Goal: Ask a question: Seek information or help from site administrators or community

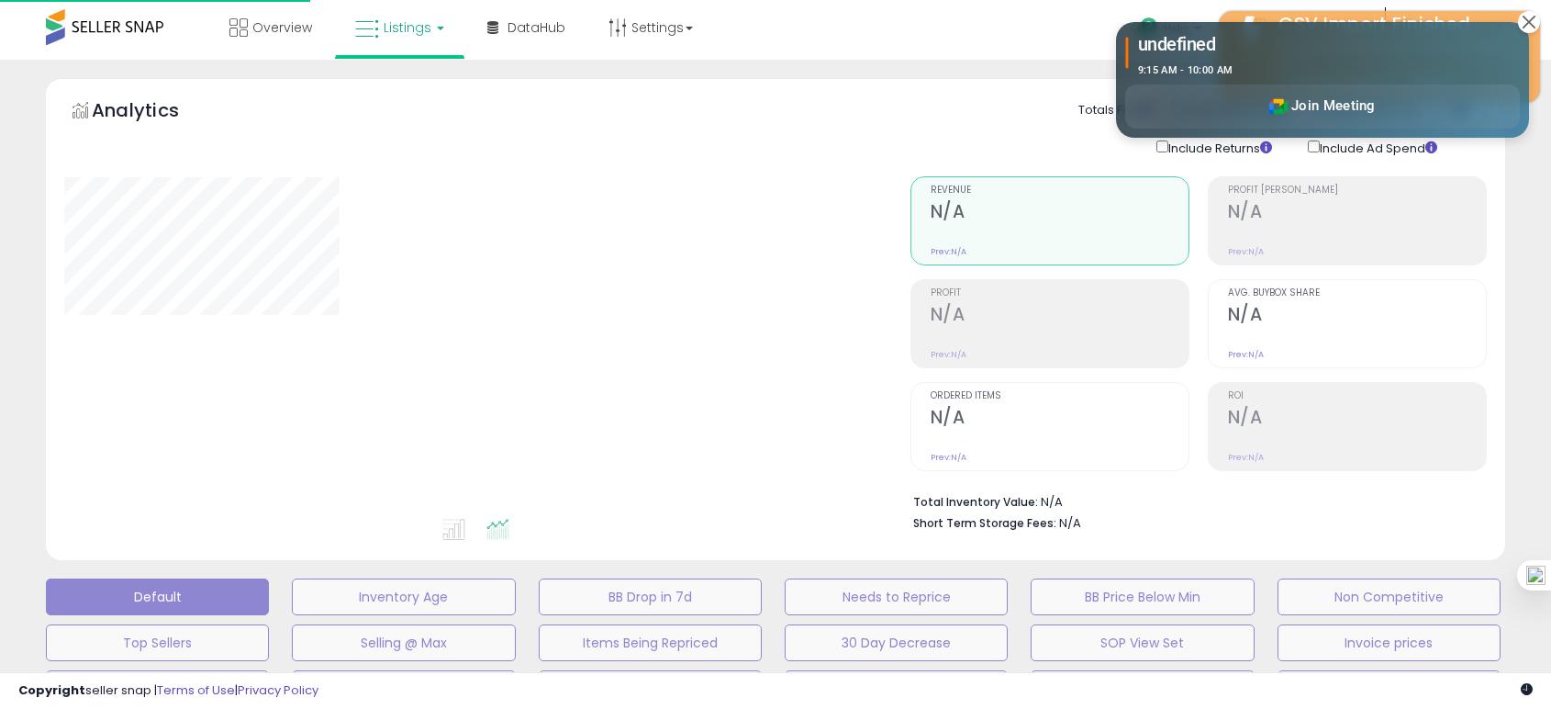
type input "**********"
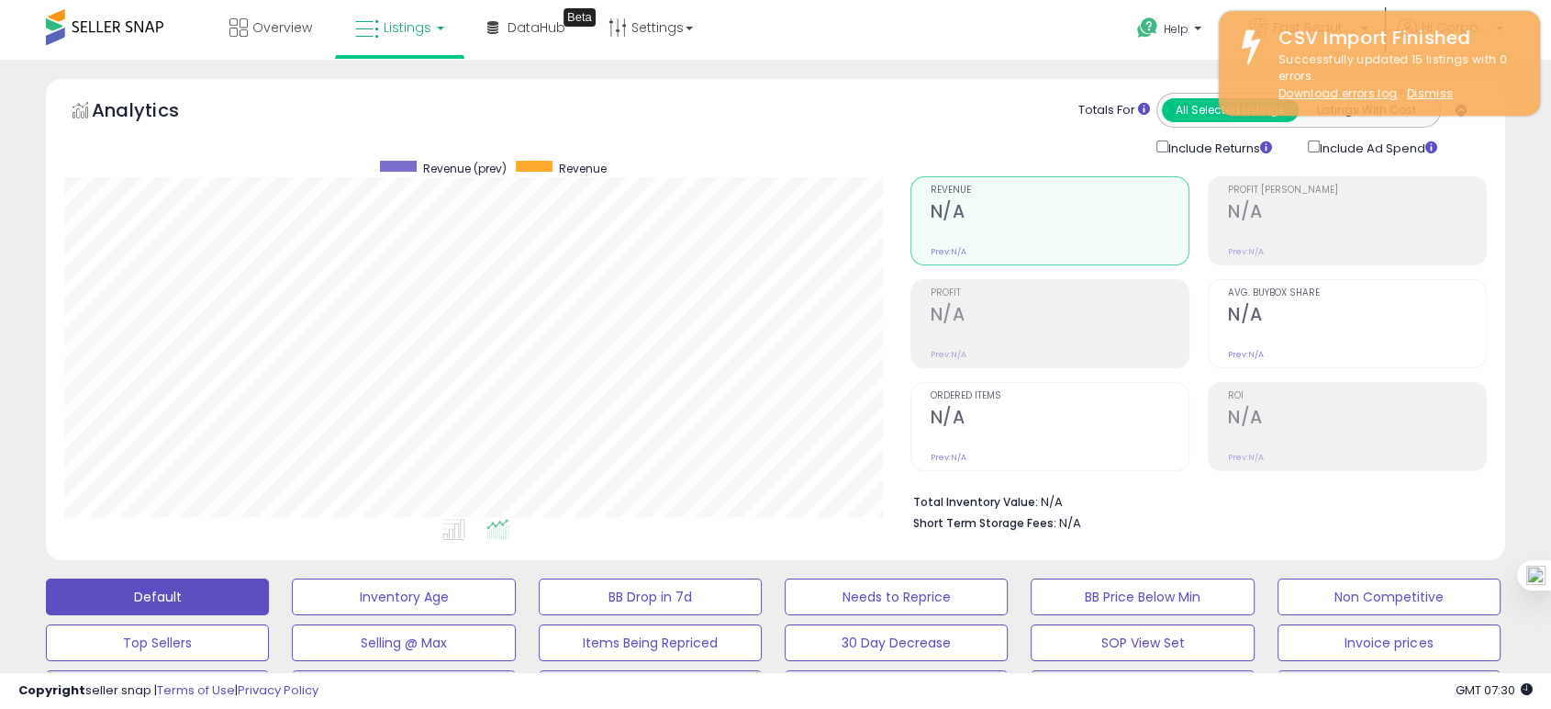
scroll to position [376, 845]
click at [1035, 56] on div "Help Contact Support Search Knowledge Hub Request a Feature Profile" at bounding box center [1267, 39] width 513 height 78
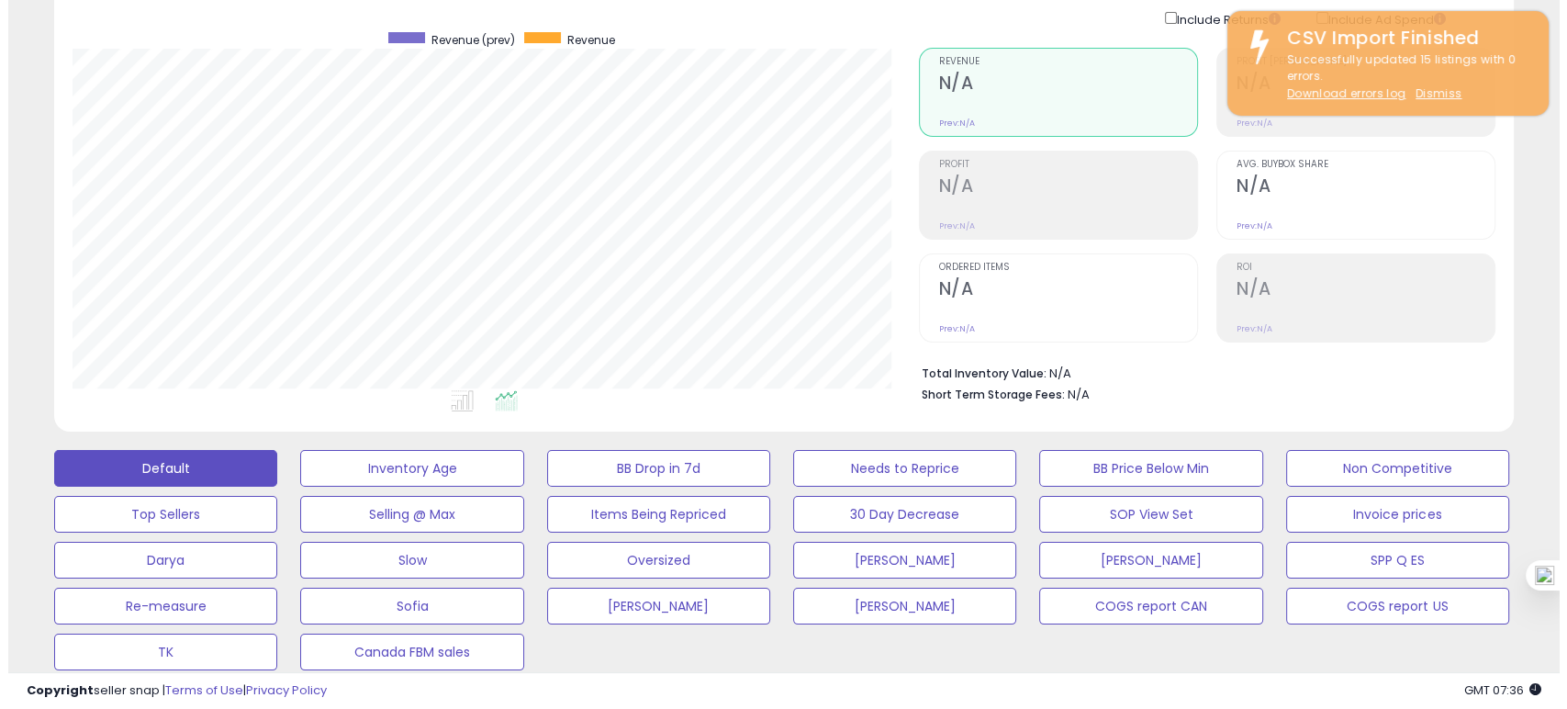
scroll to position [0, 0]
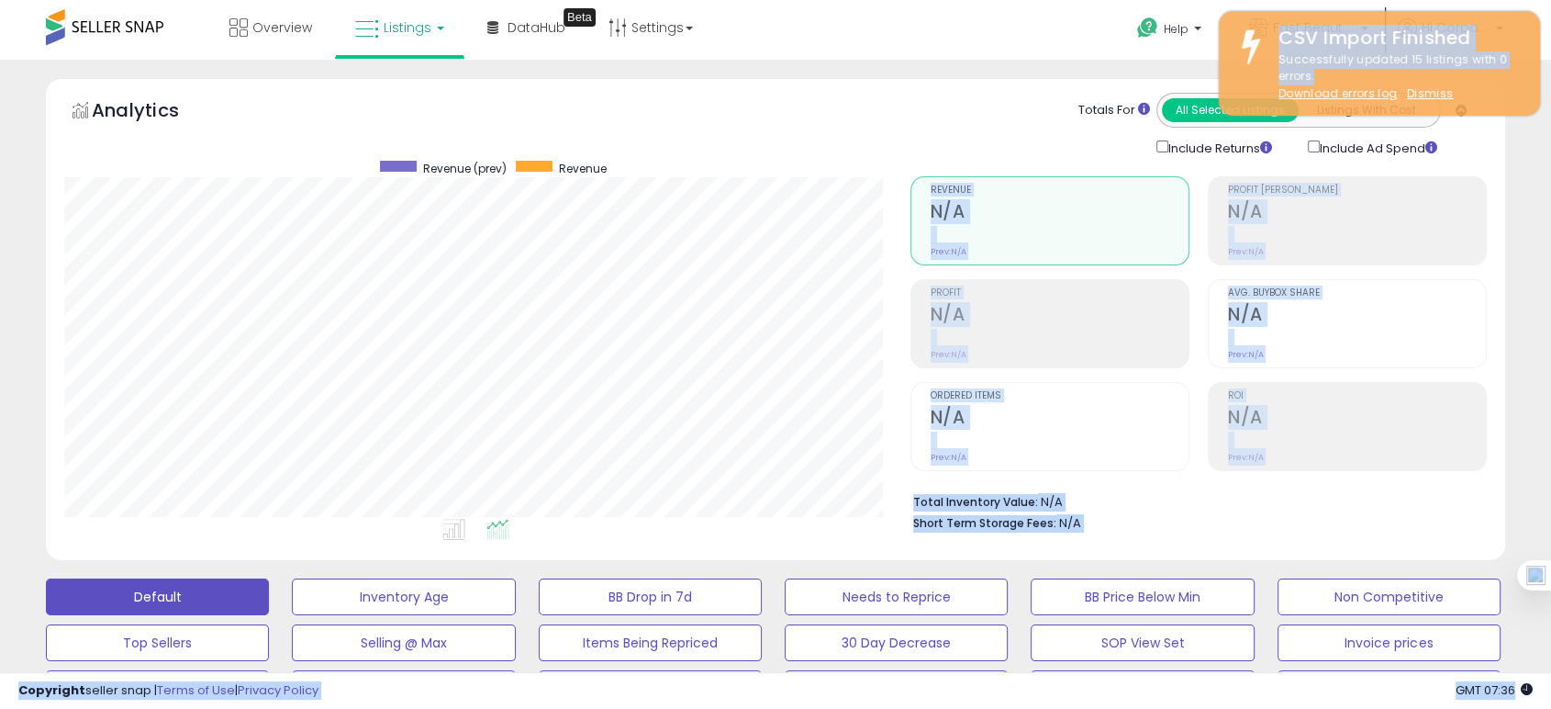
drag, startPoint x: 1337, startPoint y: 73, endPoint x: 1185, endPoint y: 71, distance: 151.5
click at [1182, 71] on body "Unable to login Retrieving listings data.. has not yet accepted the Terms of Us…" at bounding box center [775, 354] width 1551 height 709
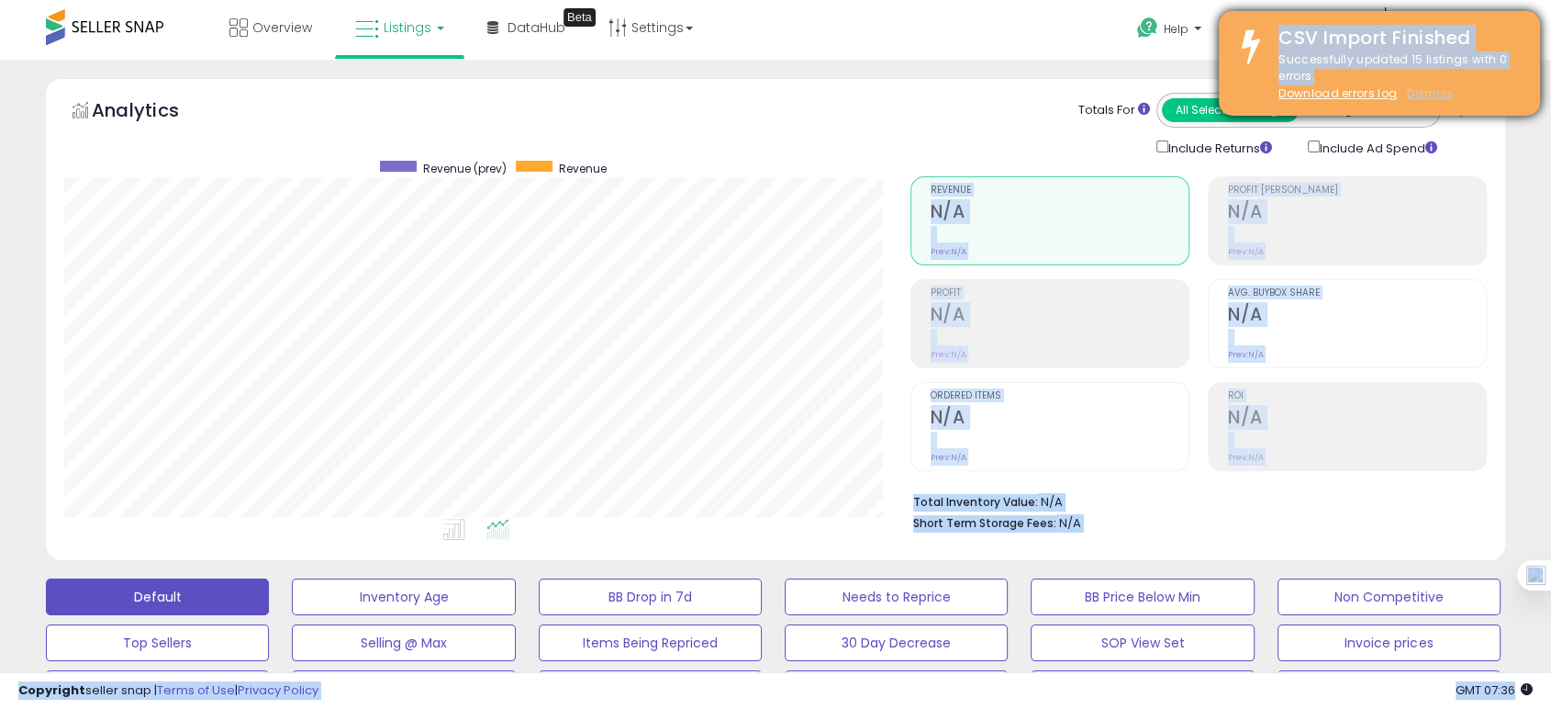
click at [1433, 90] on u "Dismiss" at bounding box center [1430, 93] width 46 height 16
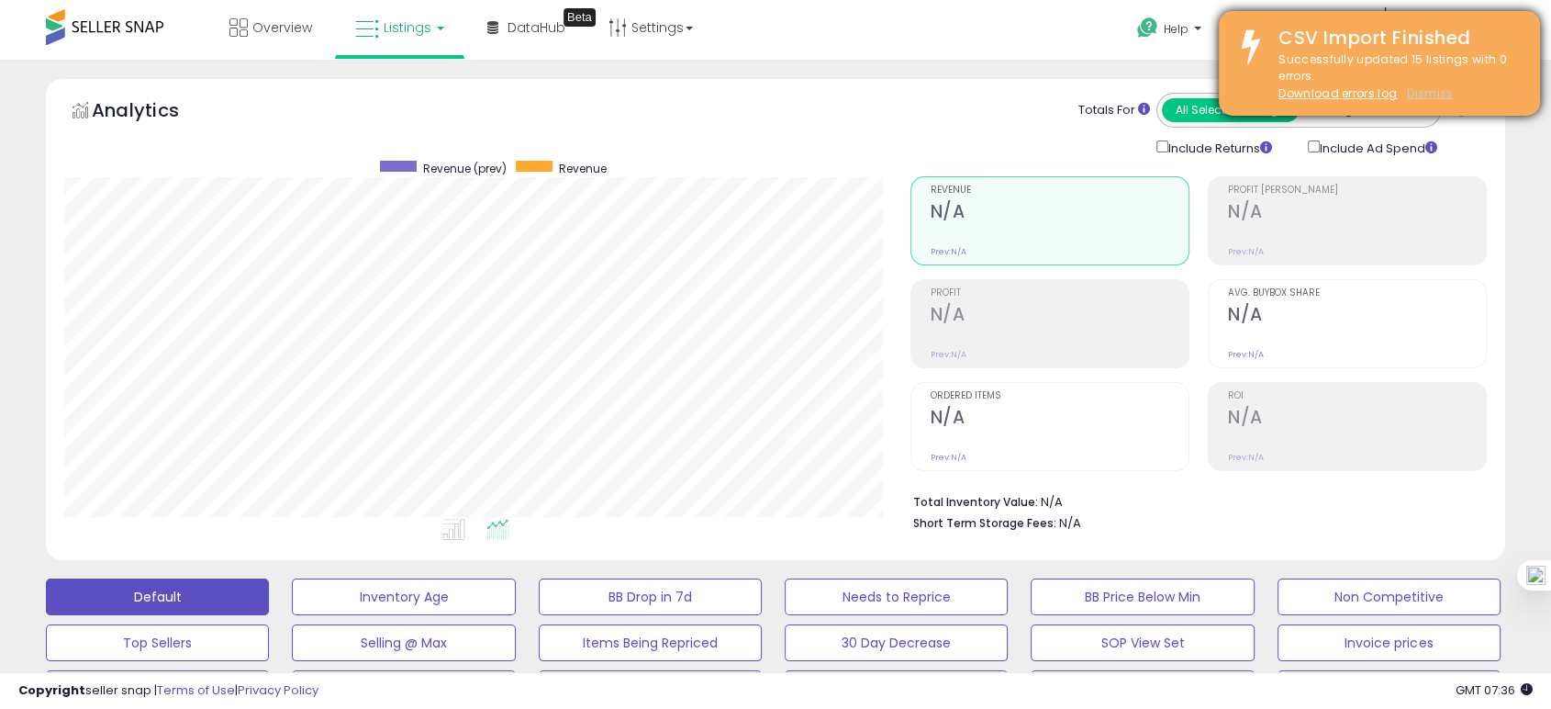
click at [1427, 93] on u "Dismiss" at bounding box center [1430, 93] width 46 height 16
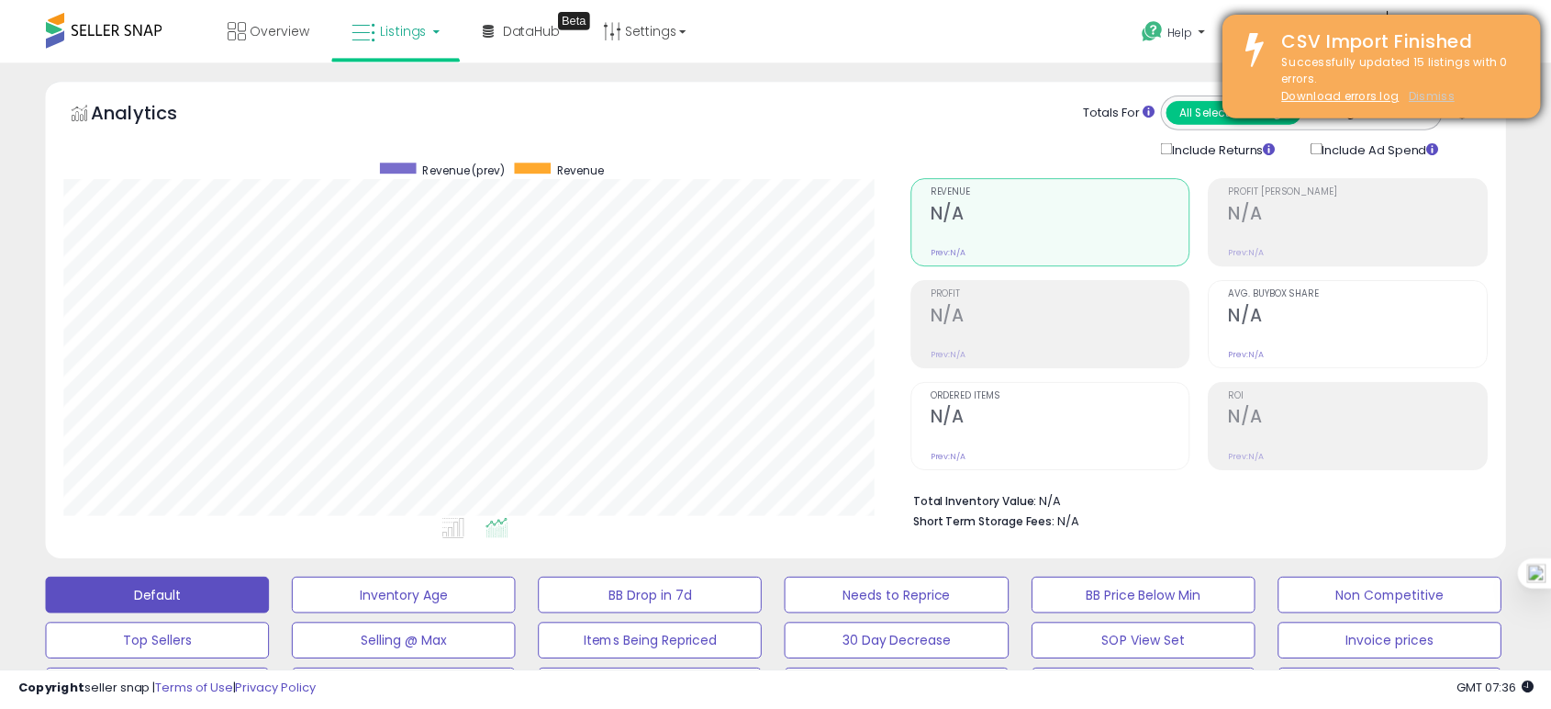
scroll to position [376, 855]
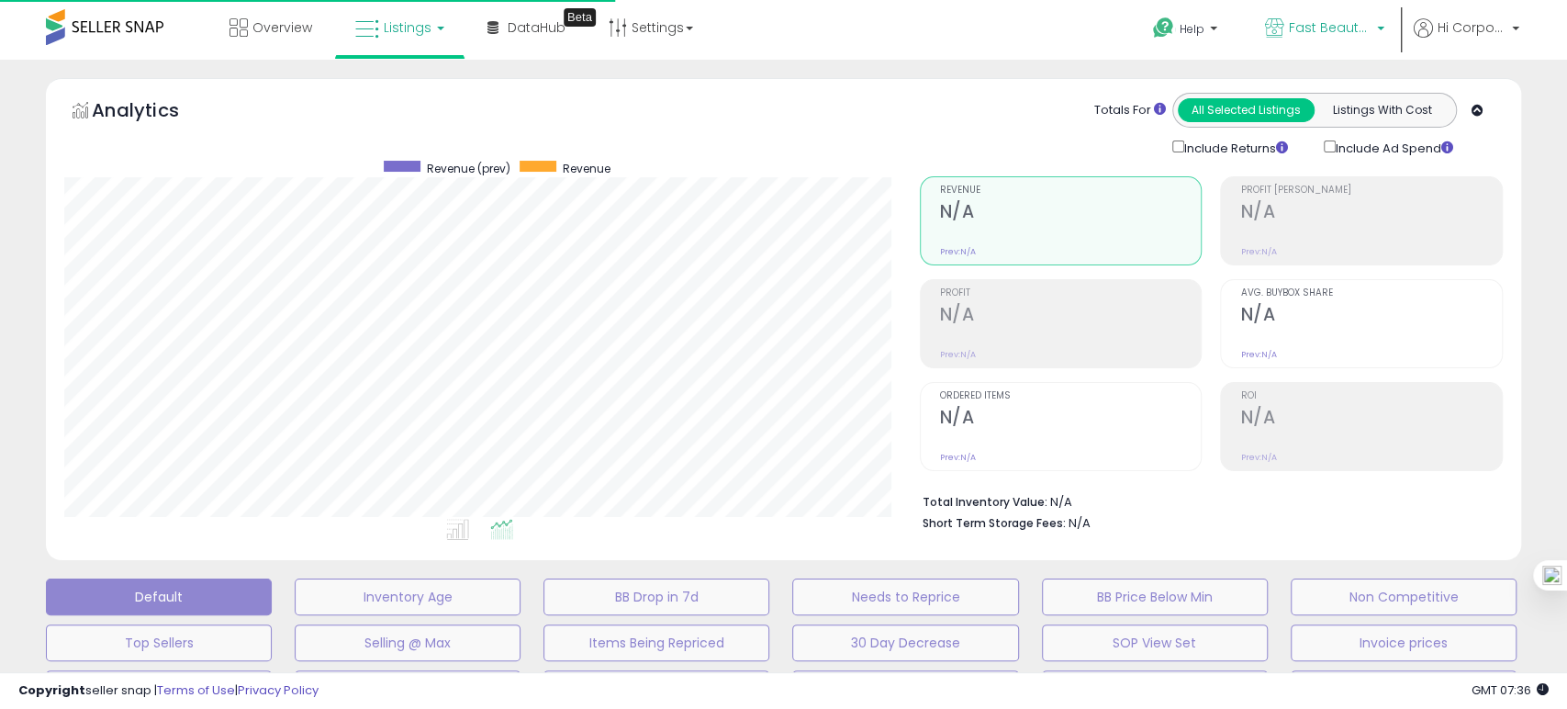
click at [1330, 33] on span "Fast Beauty ([GEOGRAPHIC_DATA])" at bounding box center [1330, 27] width 83 height 18
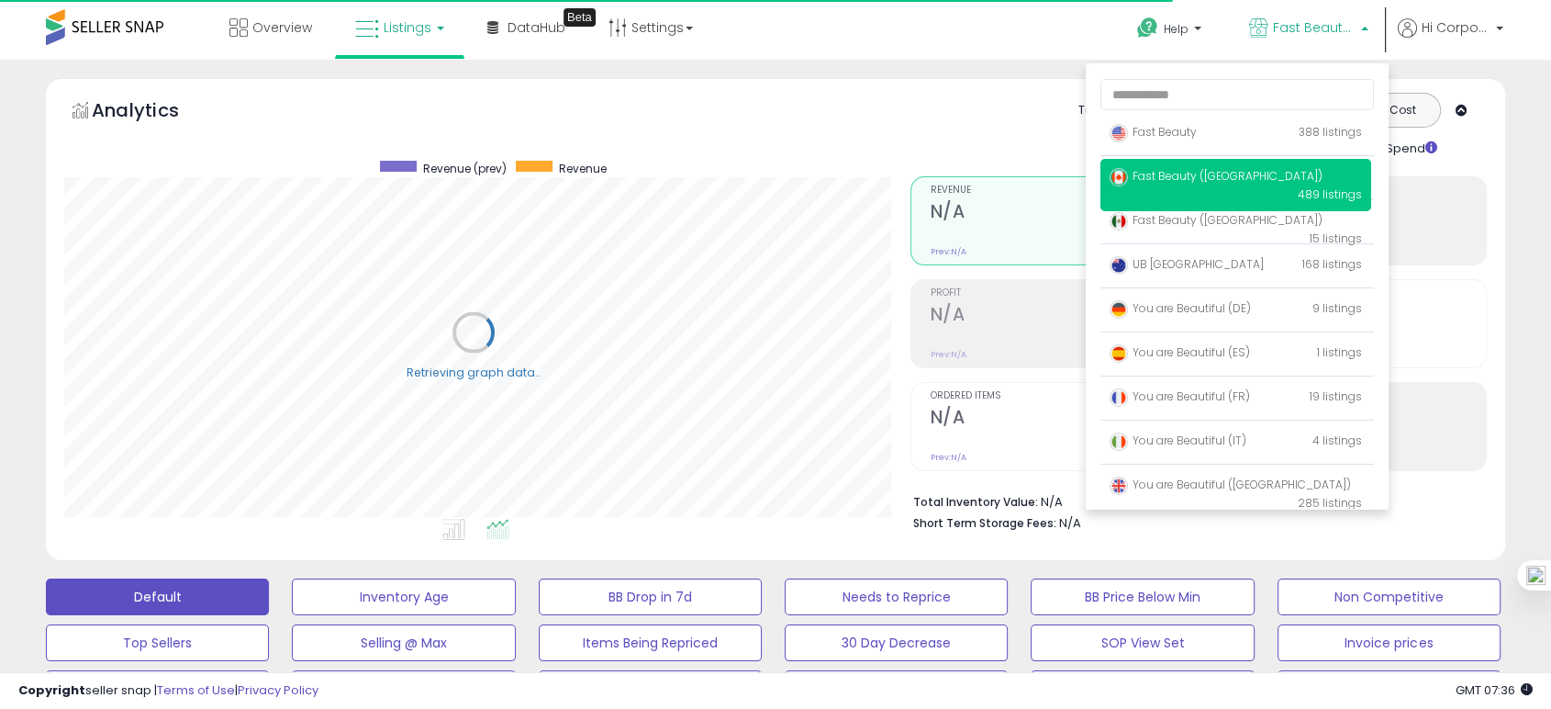
scroll to position [917606, 917135]
click at [1194, 176] on span "Fast Beauty ([GEOGRAPHIC_DATA])" at bounding box center [1216, 176] width 213 height 16
click at [903, 125] on div "Totals For All Selected Listings Listings With Cost Include Returns Include Ad …" at bounding box center [1191, 125] width 591 height 65
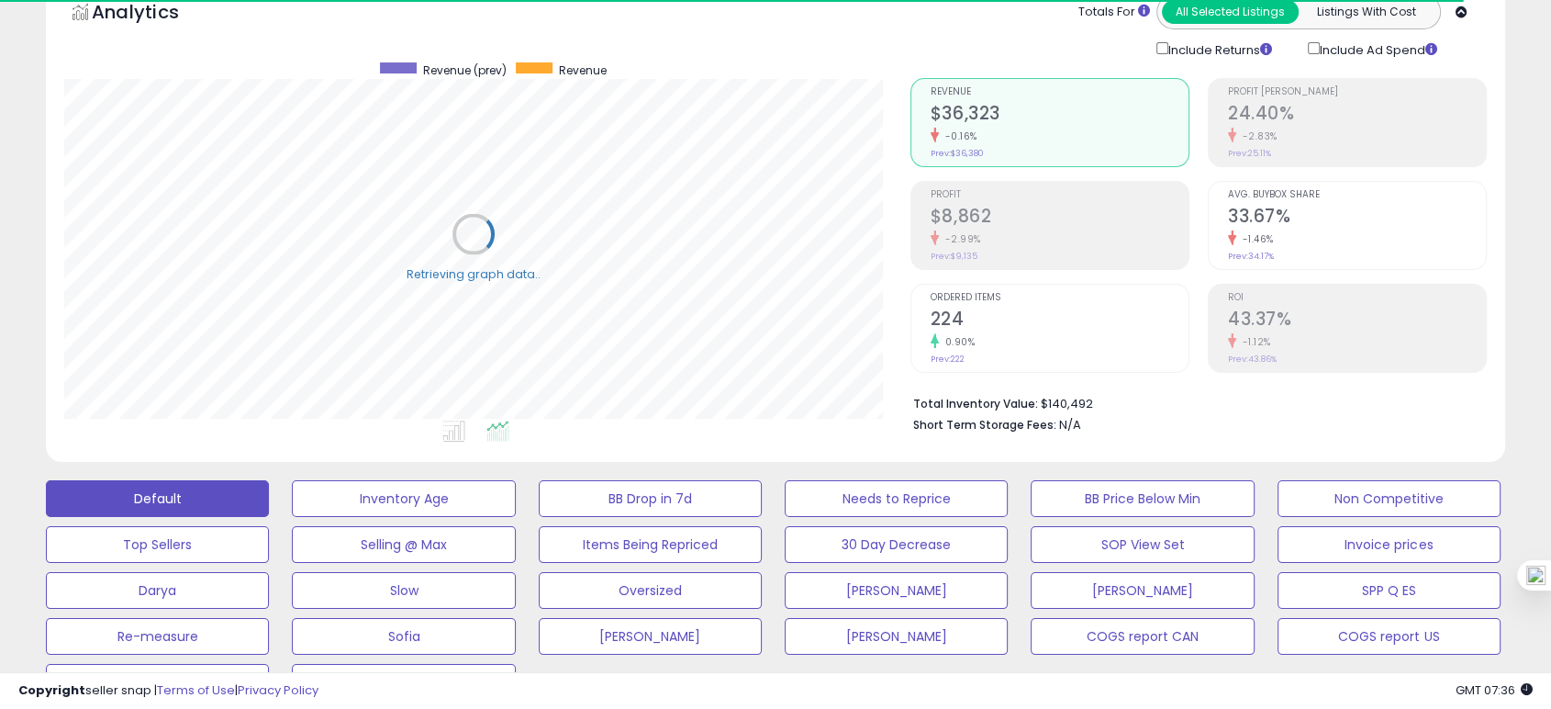
scroll to position [204, 0]
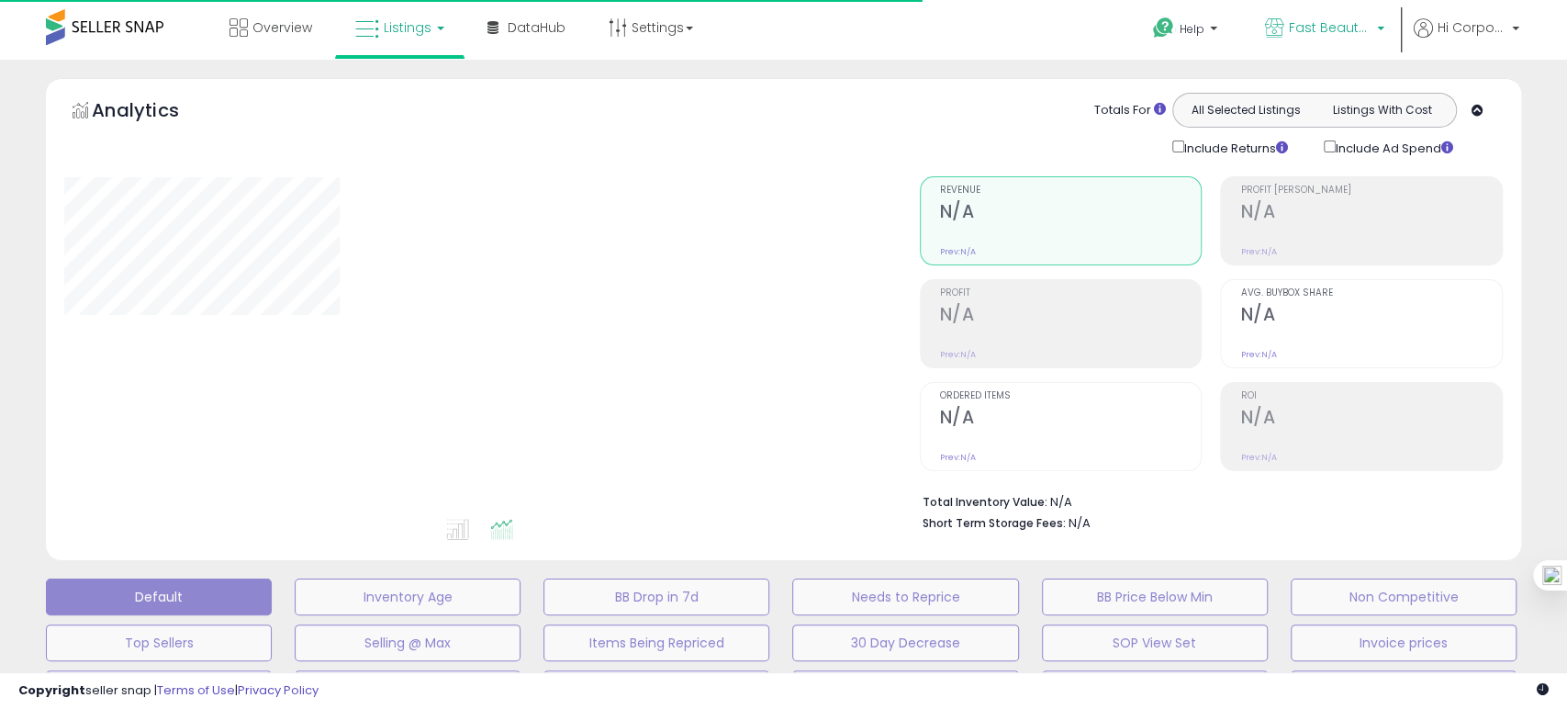
click at [1320, 22] on span "Fast Beauty ([GEOGRAPHIC_DATA])" at bounding box center [1330, 27] width 83 height 18
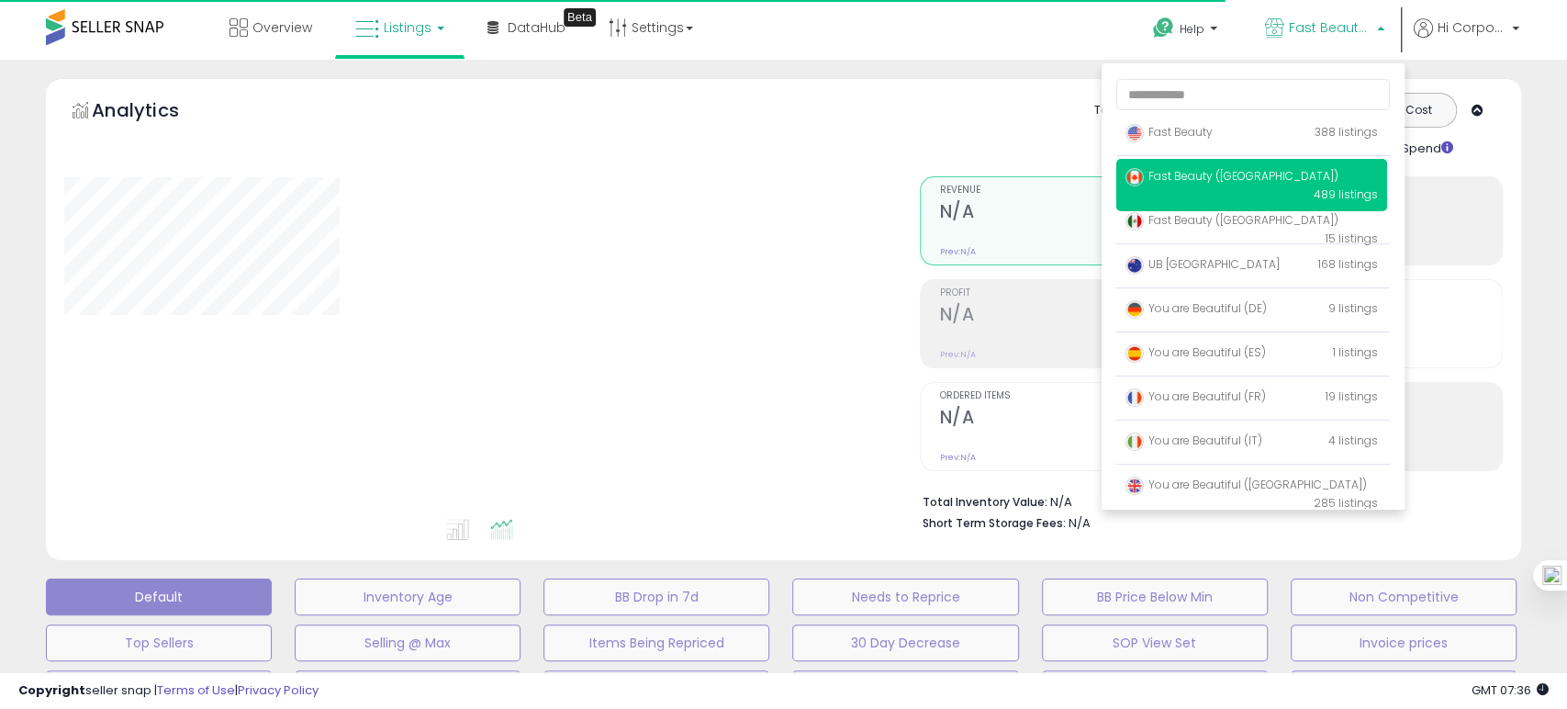
click at [1071, 42] on div "Help Contact Support Search Knowledge Hub Request a Feature Profile" at bounding box center [1281, 39] width 518 height 78
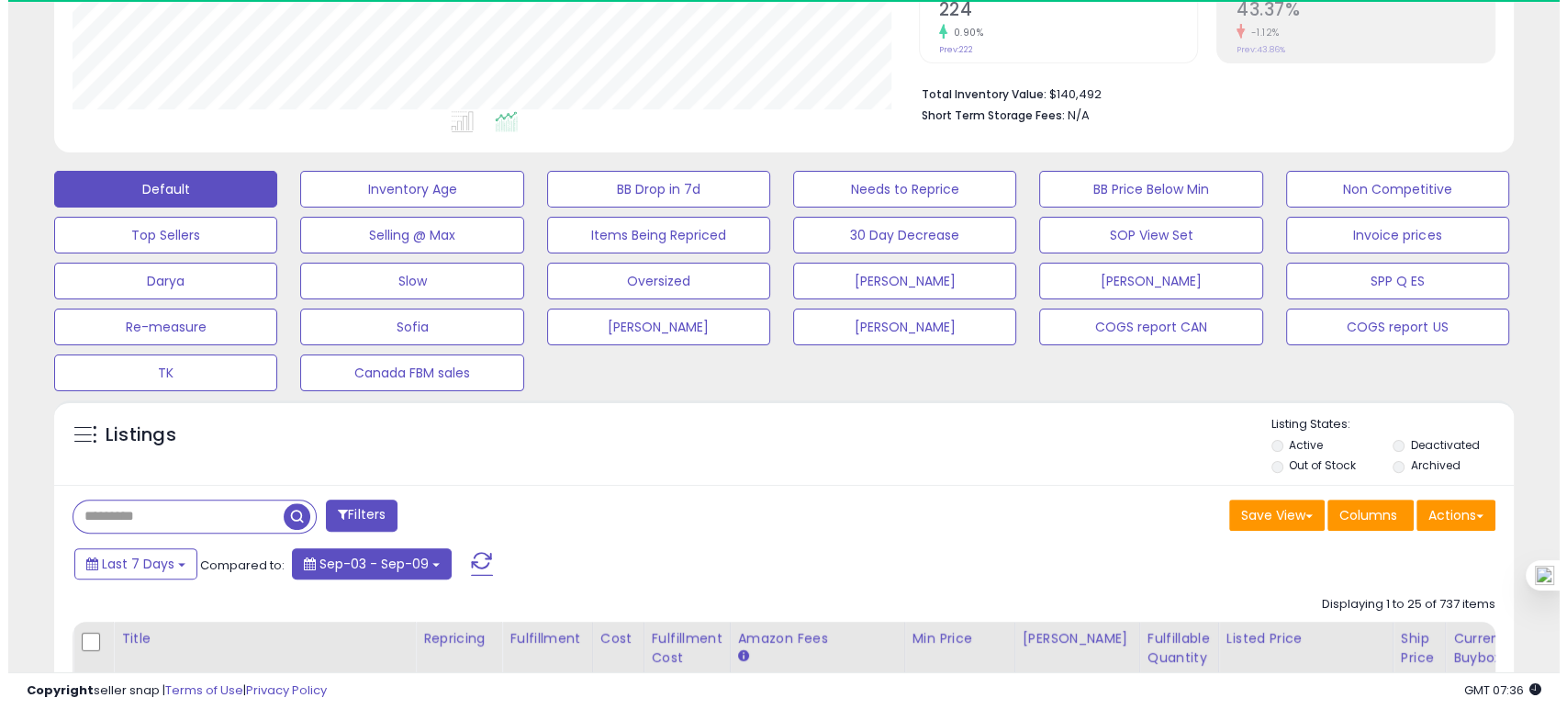
scroll to position [376, 845]
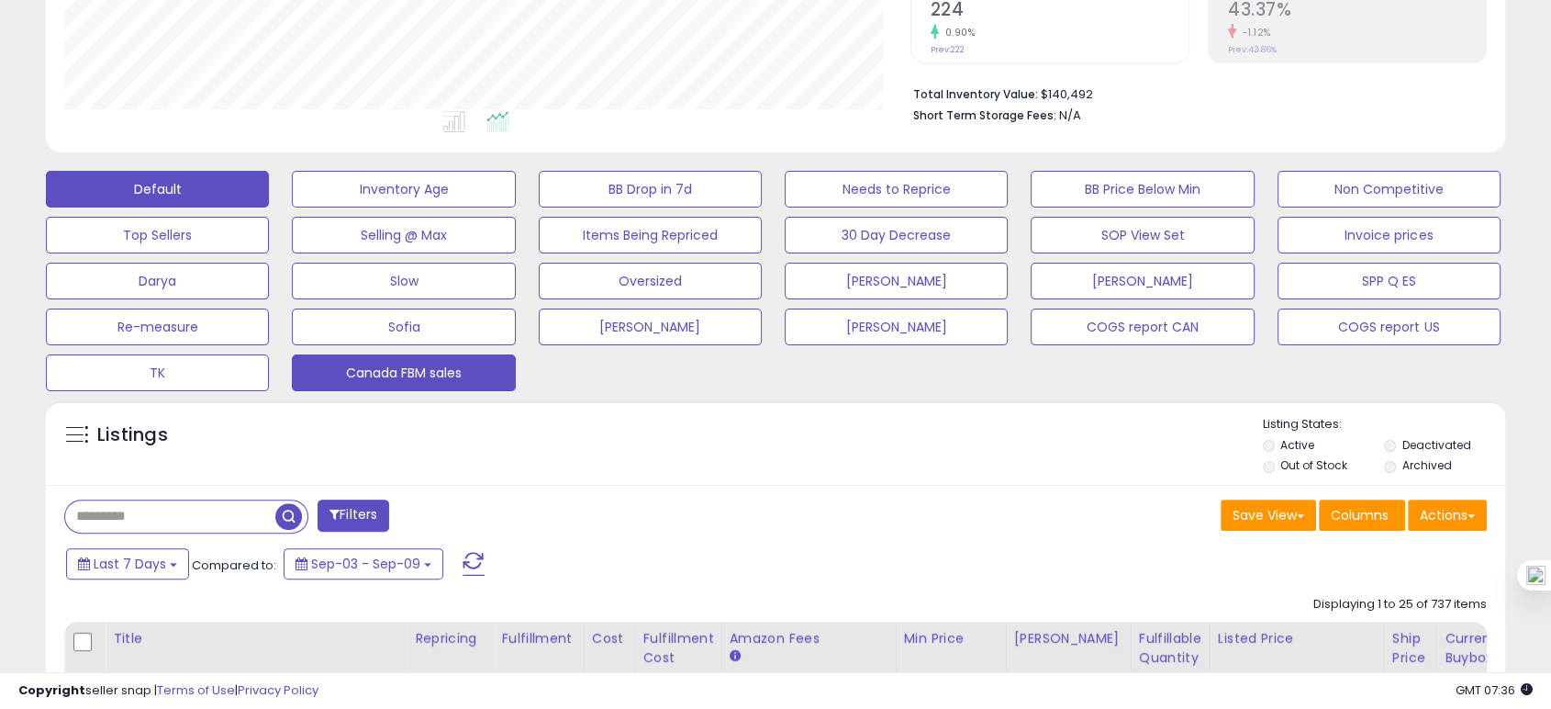
click at [436, 372] on button "Canada FBM sales" at bounding box center [403, 372] width 223 height 37
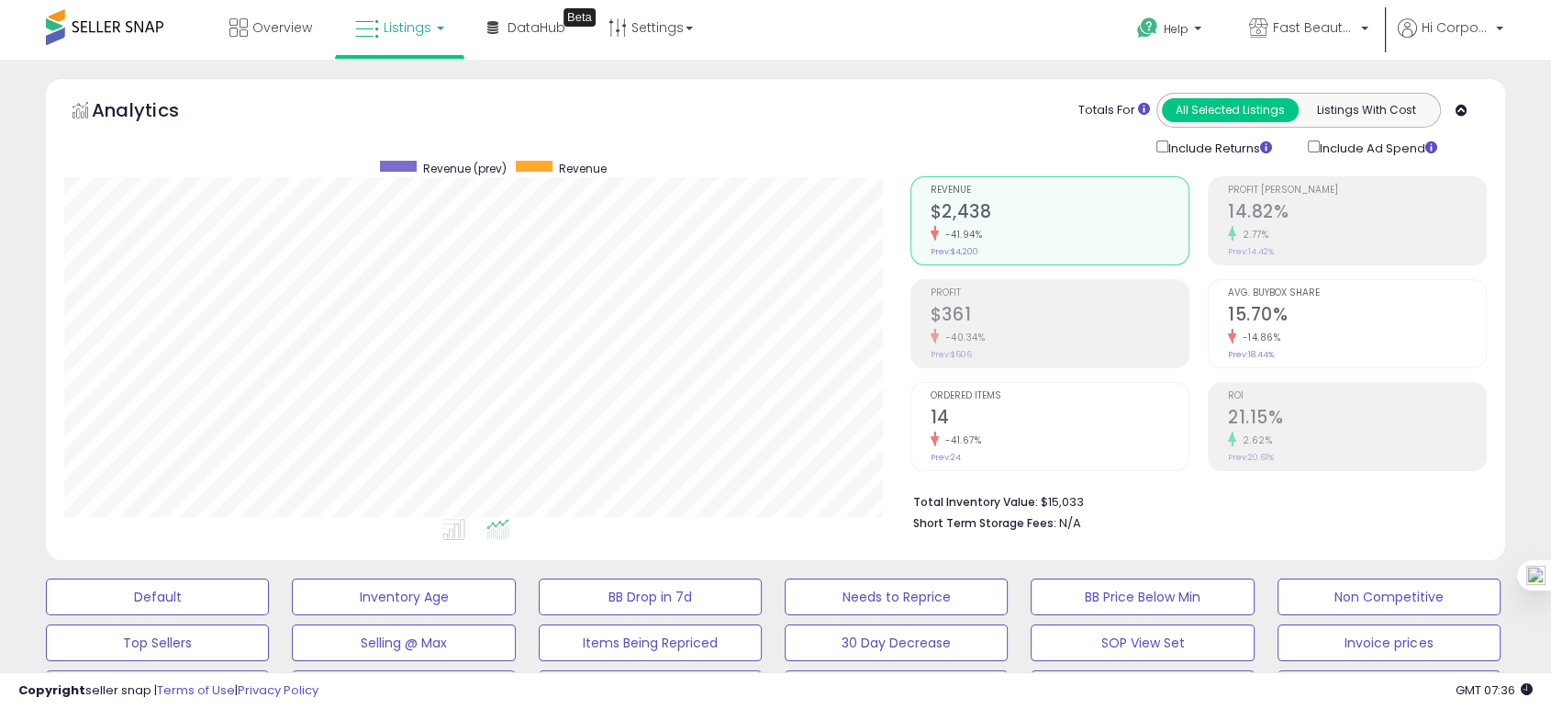
click at [1013, 241] on div "-41.94%" at bounding box center [1060, 234] width 258 height 17
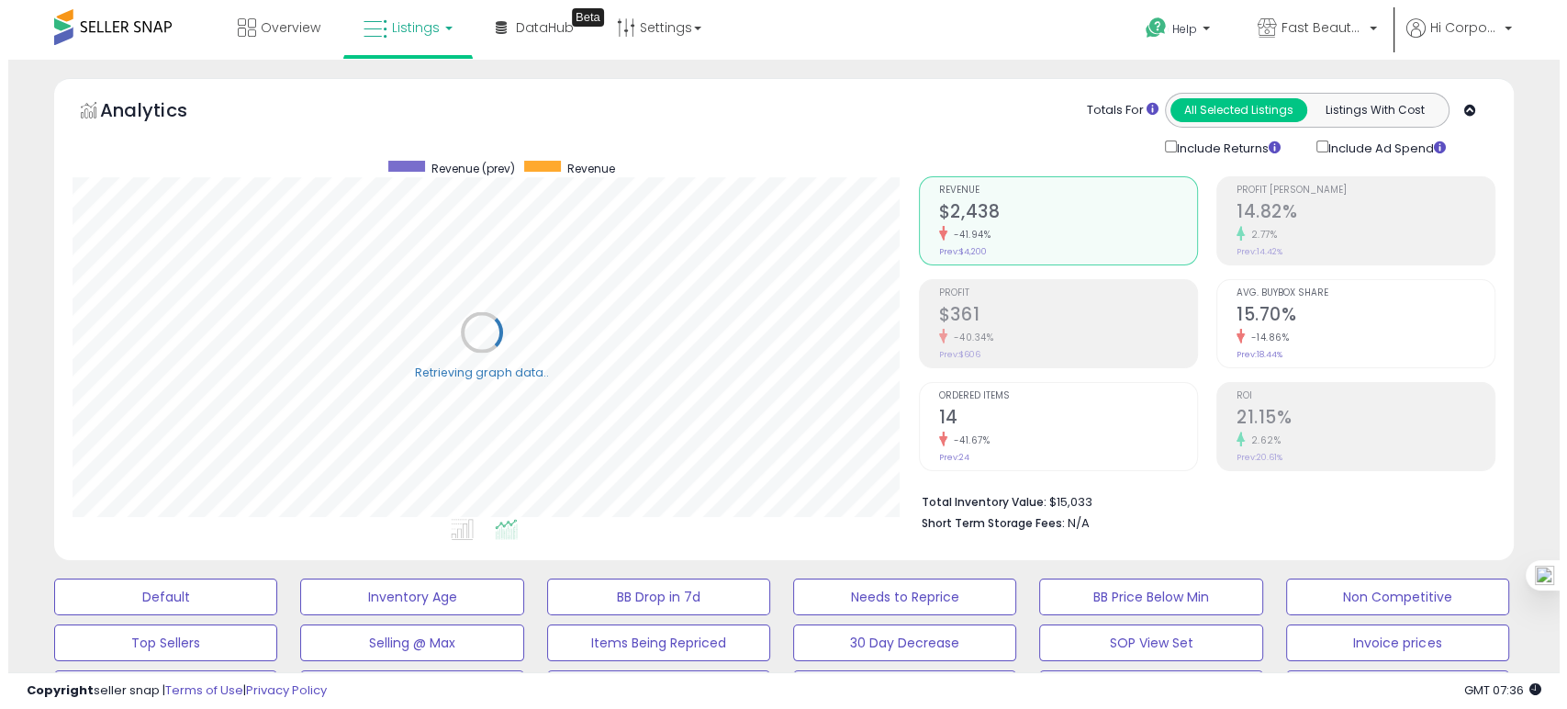
scroll to position [917606, 917135]
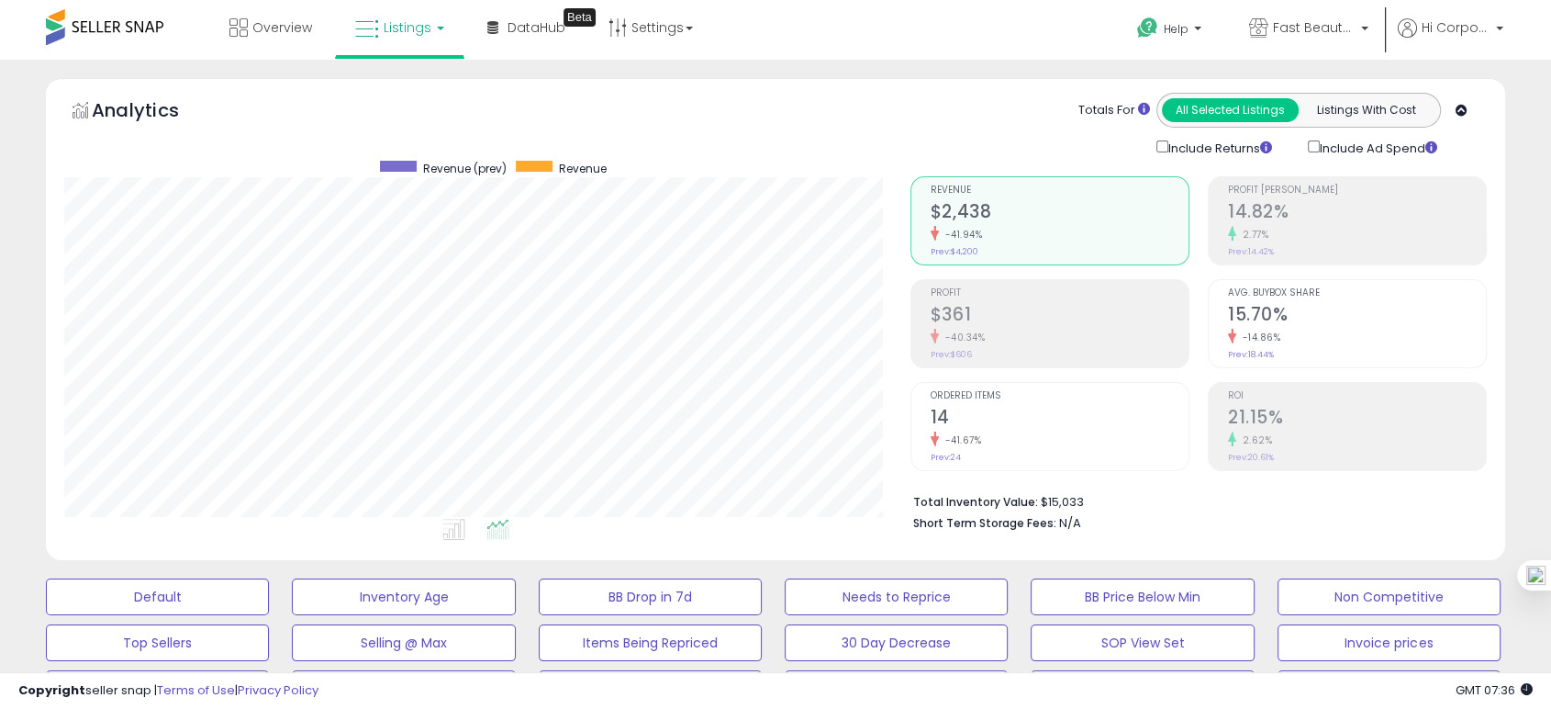
click at [942, 416] on h2 "14" at bounding box center [1060, 419] width 258 height 25
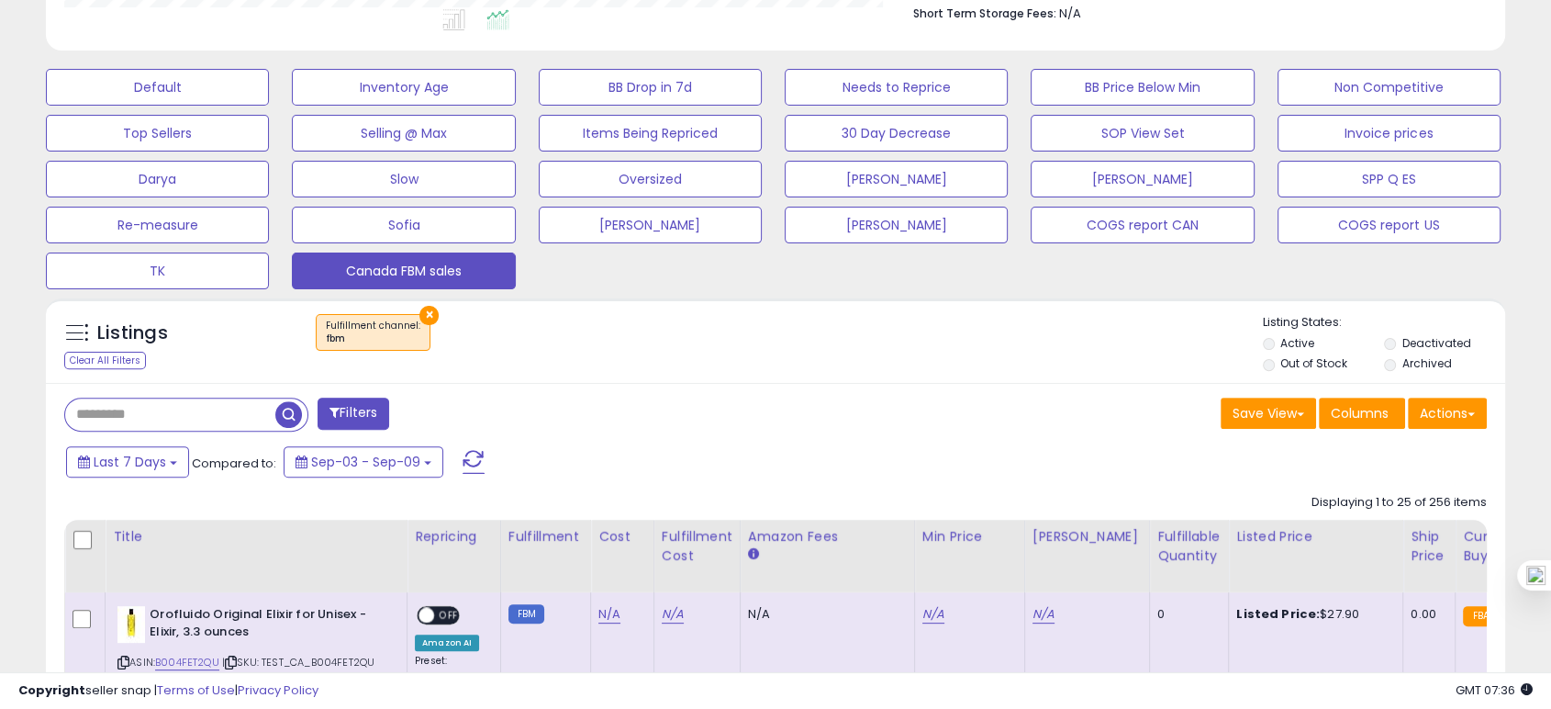
scroll to position [918, 0]
